Goal: Entertainment & Leisure: Consume media (video, audio)

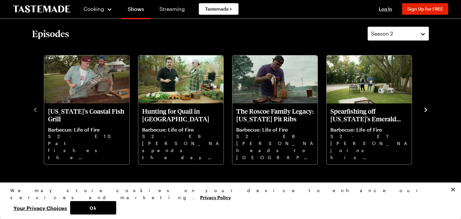
scroll to position [195, 0]
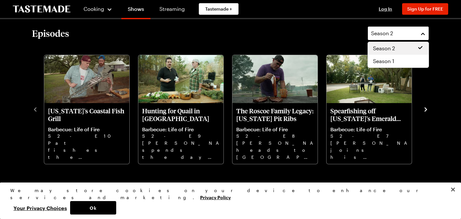
click at [392, 36] on span "Season 2" at bounding box center [382, 33] width 22 height 8
click at [385, 62] on span "Season 1" at bounding box center [383, 61] width 21 height 8
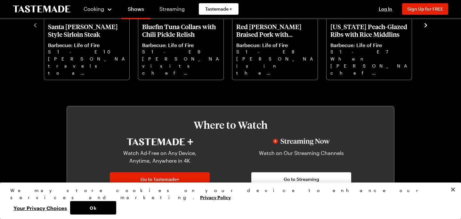
scroll to position [280, 0]
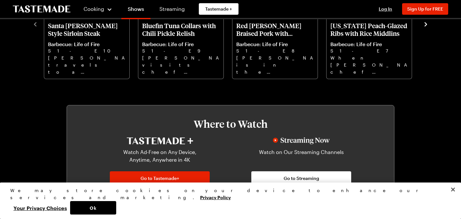
click at [424, 25] on icon "navigate to next item" at bounding box center [425, 24] width 6 height 6
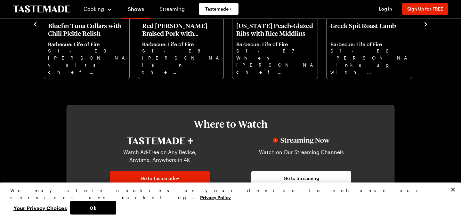
click at [424, 27] on icon "navigate to next item" at bounding box center [425, 24] width 6 height 6
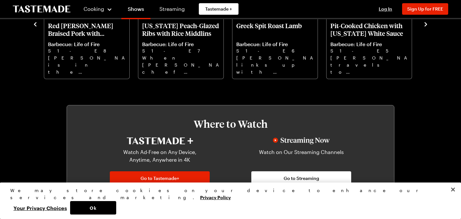
click at [424, 27] on icon "navigate to next item" at bounding box center [425, 24] width 6 height 6
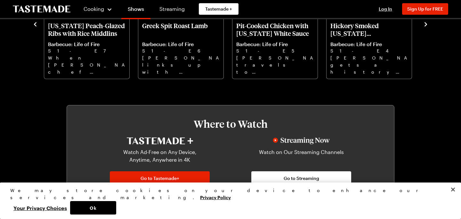
click at [424, 27] on icon "navigate to next item" at bounding box center [425, 24] width 6 height 6
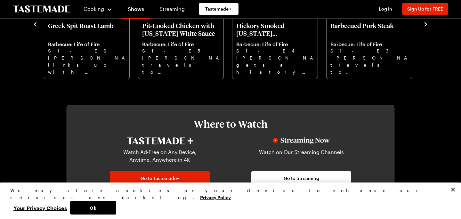
click at [424, 27] on icon "navigate to next item" at bounding box center [425, 24] width 6 height 6
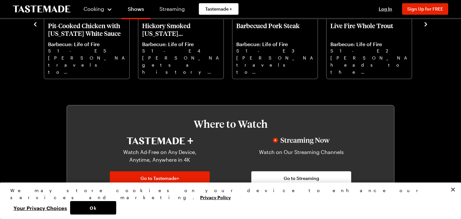
click at [424, 27] on icon "navigate to next item" at bounding box center [425, 24] width 6 height 6
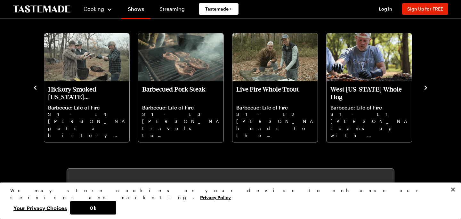
scroll to position [215, 0]
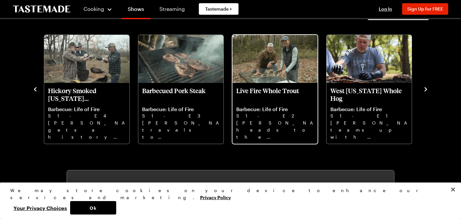
click at [271, 90] on p "Live Fire Whole Trout" at bounding box center [274, 94] width 77 height 15
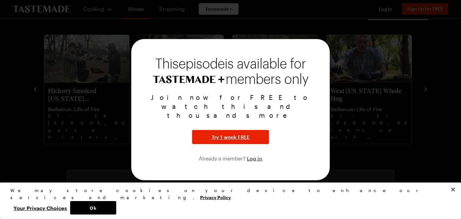
click at [340, 135] on div at bounding box center [230, 109] width 461 height 219
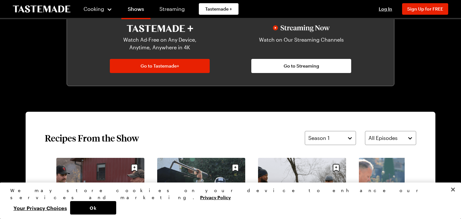
scroll to position [394, 0]
